Goal: Task Accomplishment & Management: Manage account settings

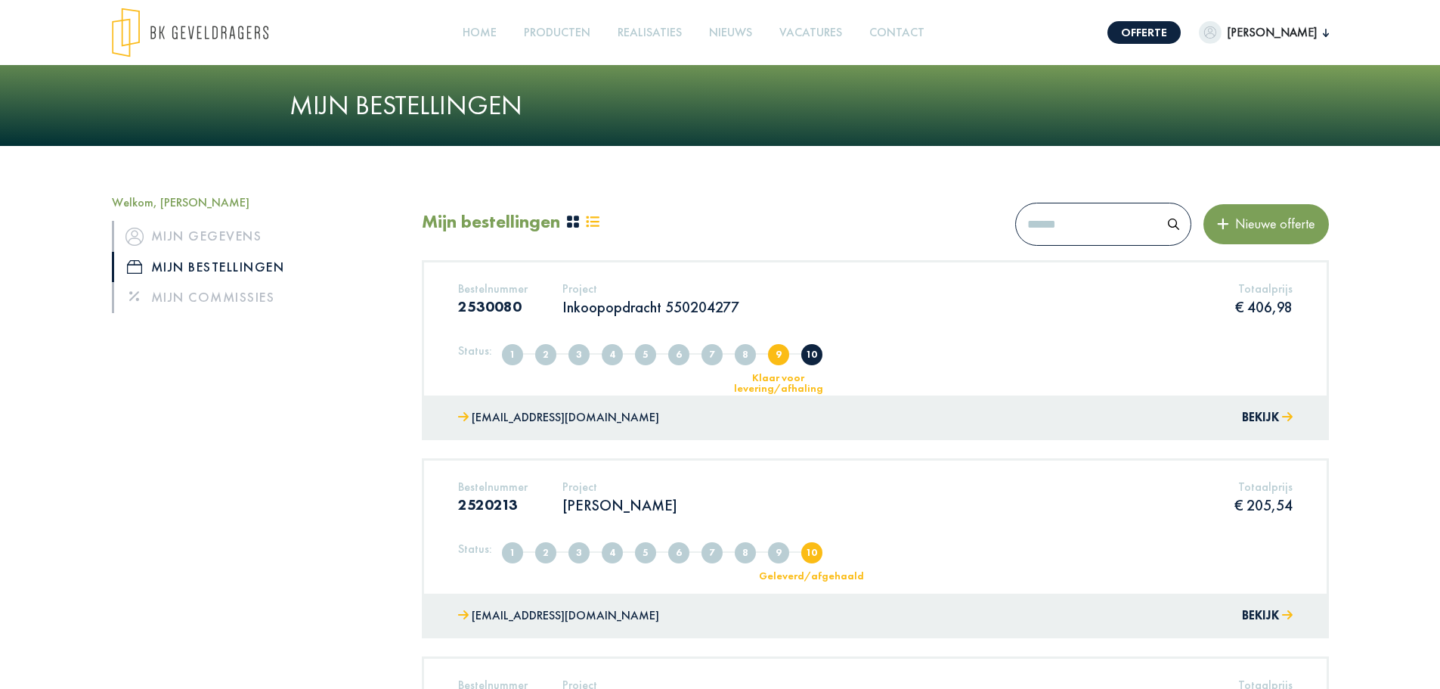
click at [1261, 420] on button "Bekijk" at bounding box center [1267, 418] width 51 height 22
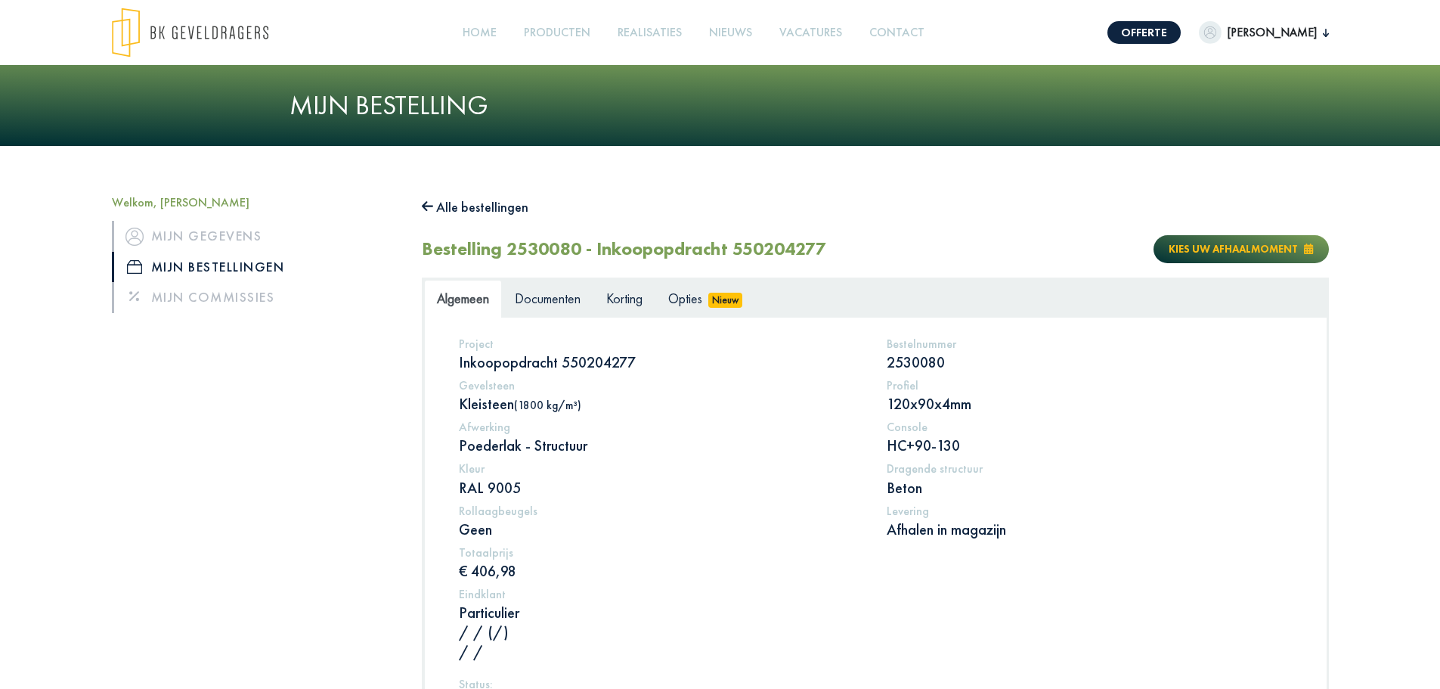
click at [1204, 250] on span "Kies uw afhaalmoment" at bounding box center [1233, 249] width 129 height 14
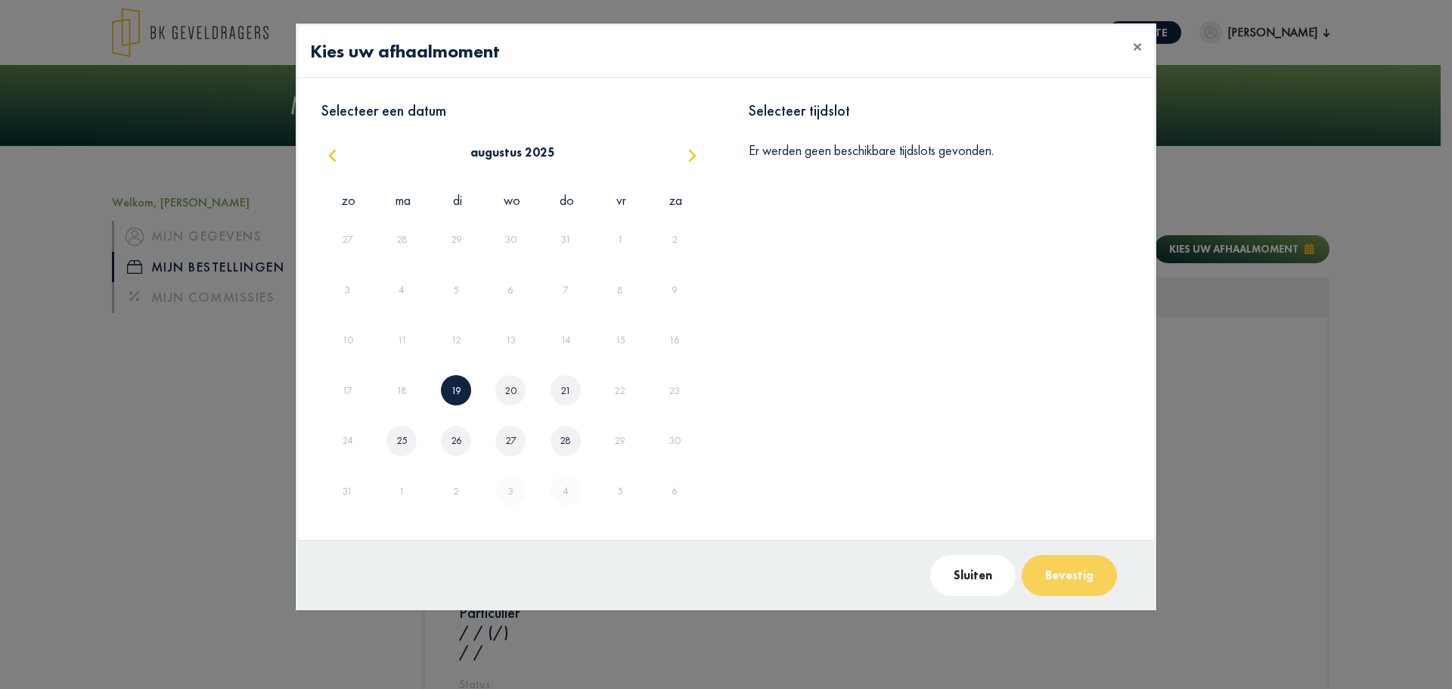
click at [502, 393] on div "20" at bounding box center [510, 390] width 30 height 30
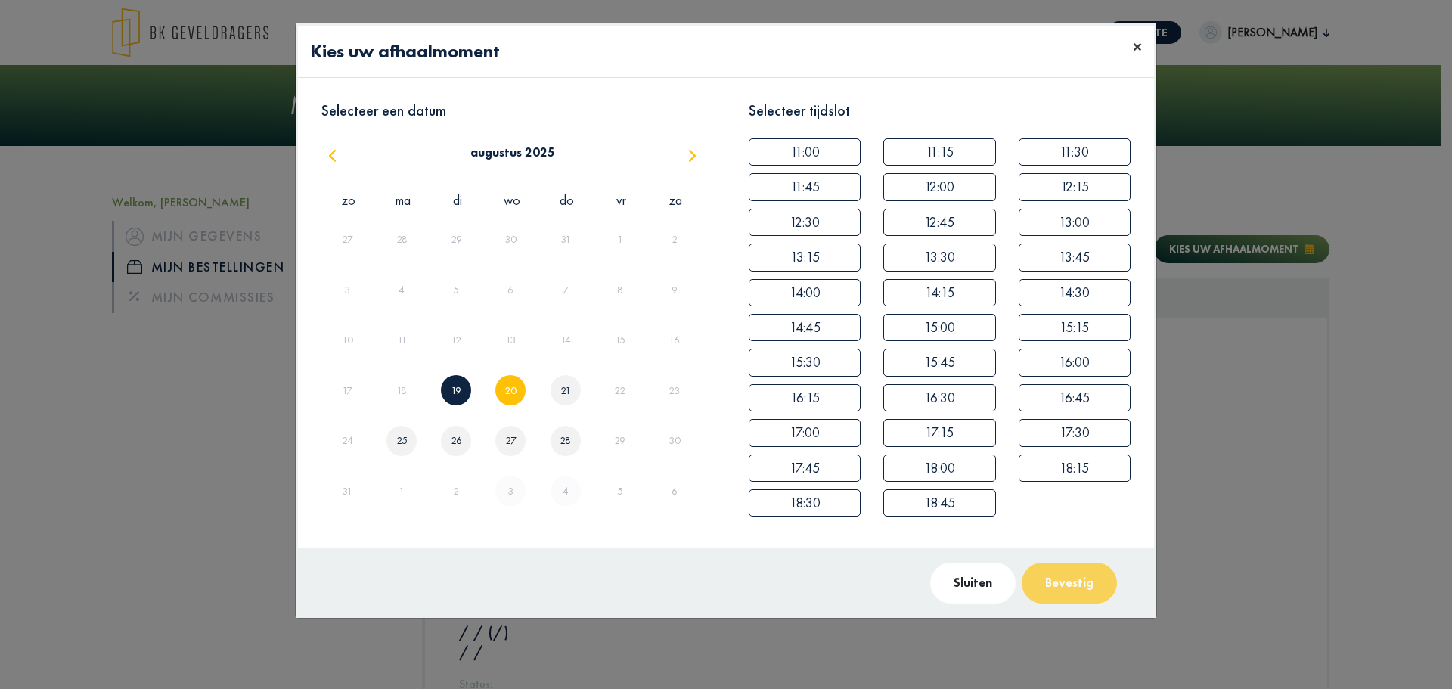
click at [1133, 53] on span "×" at bounding box center [1137, 46] width 9 height 23
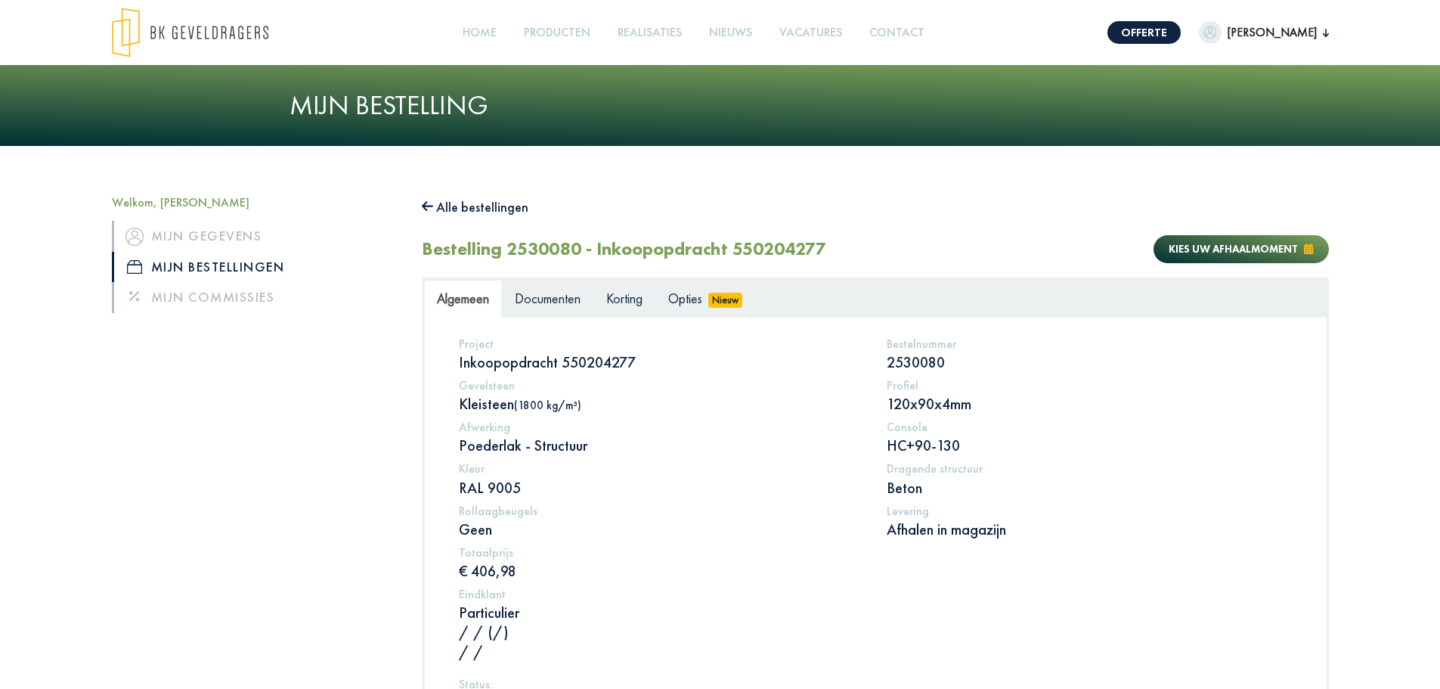
click at [1057, 264] on div "Bestelling 2530080 - Inkoopopdracht 550204277 Kies uw afhaalmoment" at bounding box center [875, 249] width 907 height 34
click at [1253, 249] on span "Kies uw afhaalmoment" at bounding box center [1233, 249] width 129 height 14
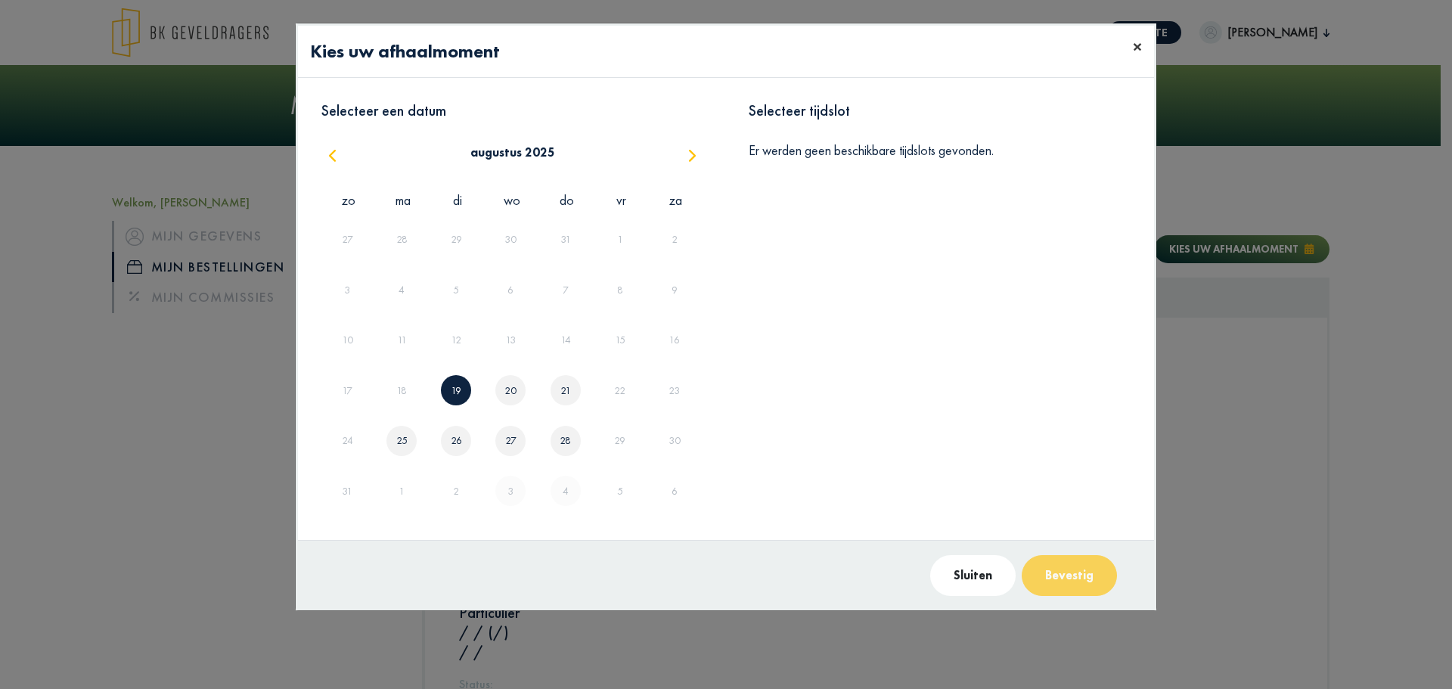
click at [1133, 45] on span "×" at bounding box center [1137, 46] width 9 height 23
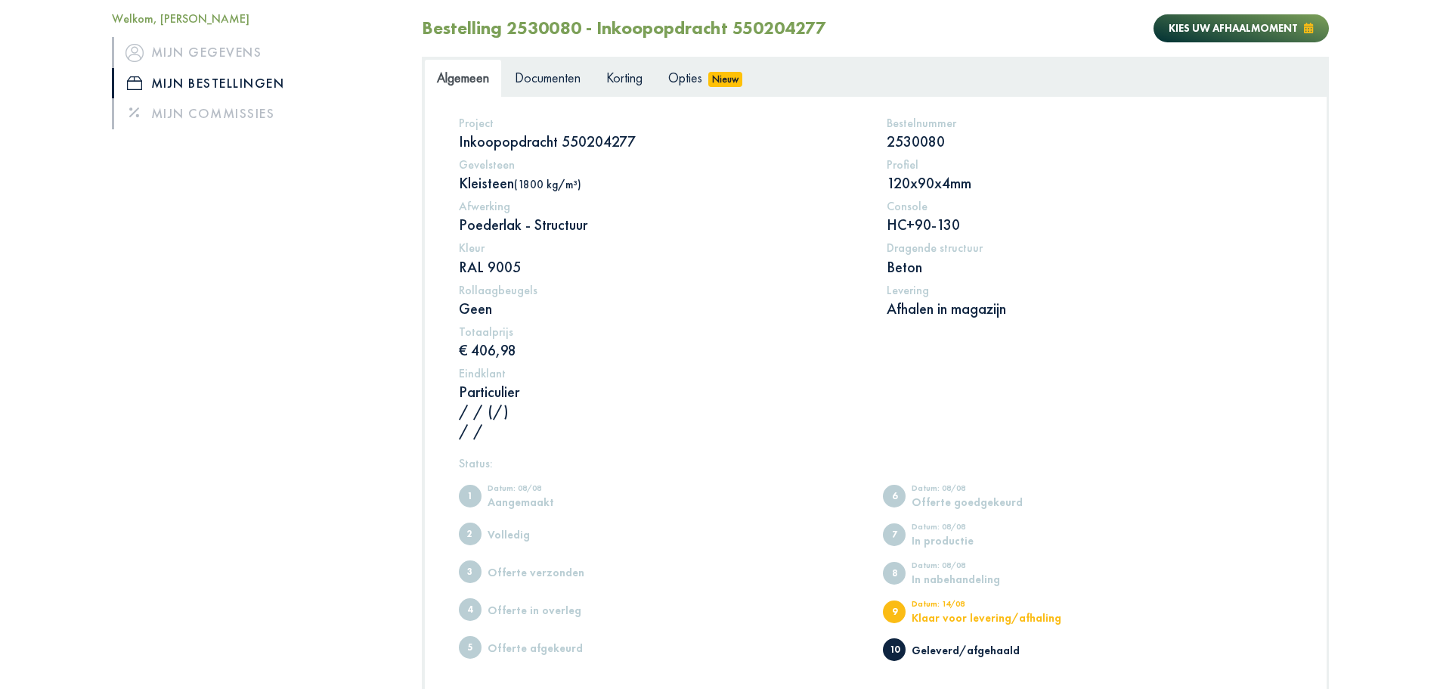
scroll to position [151, 0]
